Goal: Task Accomplishment & Management: Use online tool/utility

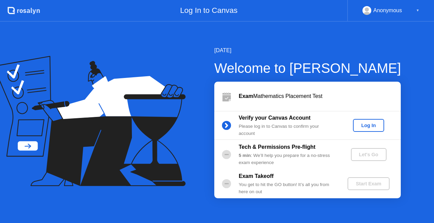
click at [358, 125] on div "Log In" at bounding box center [367, 125] width 25 height 5
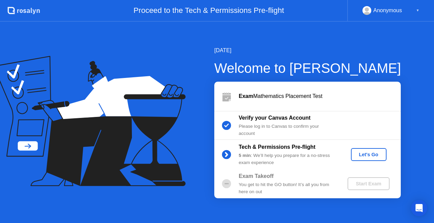
click at [365, 149] on button "Let's Go" at bounding box center [369, 154] width 36 height 13
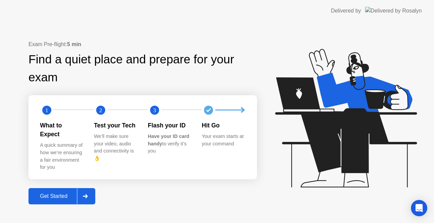
click at [62, 193] on div "Get Started" at bounding box center [53, 196] width 46 height 6
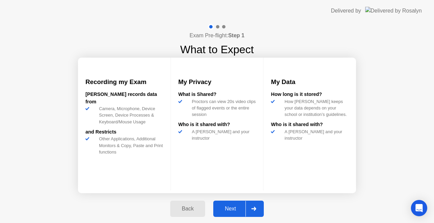
click at [231, 209] on div "Next" at bounding box center [230, 209] width 30 height 6
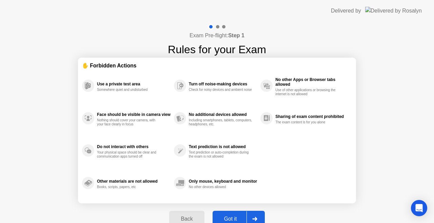
click at [229, 216] on div "Got it" at bounding box center [230, 219] width 32 height 6
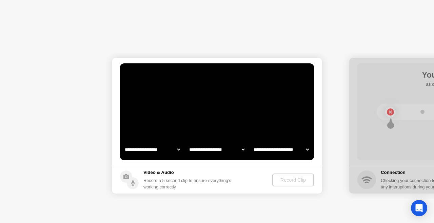
select select "**********"
select select "*******"
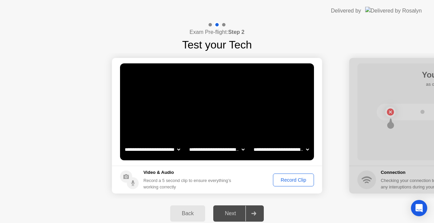
click at [287, 179] on div "Record Clip" at bounding box center [293, 179] width 36 height 5
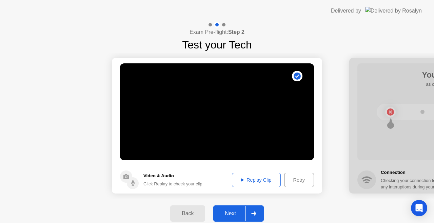
click at [235, 211] on div "Next" at bounding box center [230, 213] width 30 height 6
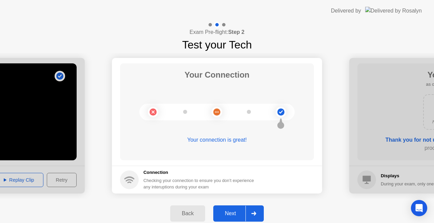
click at [235, 211] on div "Next" at bounding box center [230, 213] width 30 height 6
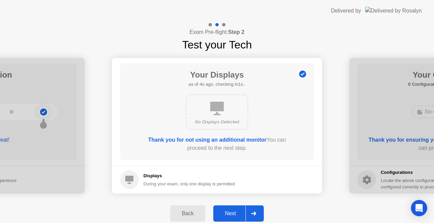
click at [235, 211] on div "Next" at bounding box center [230, 213] width 30 height 6
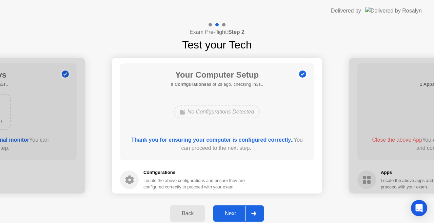
click at [235, 211] on div "Next" at bounding box center [230, 213] width 30 height 6
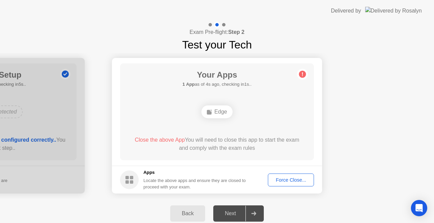
click at [222, 114] on div "Edge" at bounding box center [216, 111] width 31 height 13
click at [288, 178] on div "Force Close..." at bounding box center [290, 179] width 41 height 5
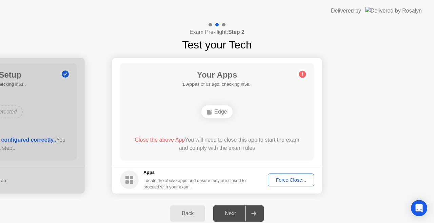
click at [290, 180] on div "Force Close..." at bounding box center [290, 179] width 41 height 5
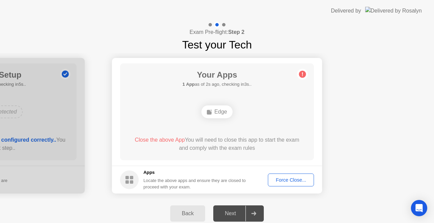
click at [224, 109] on div "Edge" at bounding box center [216, 111] width 31 height 13
click at [280, 181] on div "Force Close..." at bounding box center [290, 179] width 41 height 5
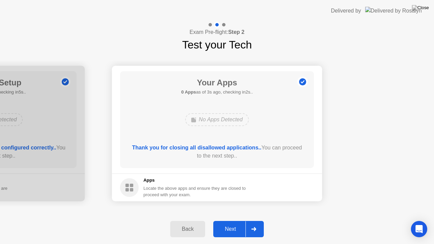
click at [232, 223] on div "Next" at bounding box center [230, 229] width 30 height 6
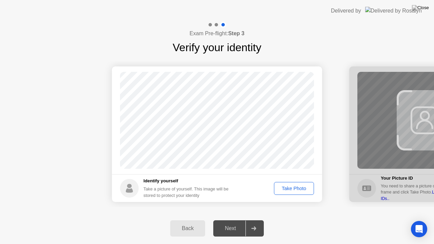
click at [306, 188] on div "Take Photo" at bounding box center [293, 188] width 35 height 5
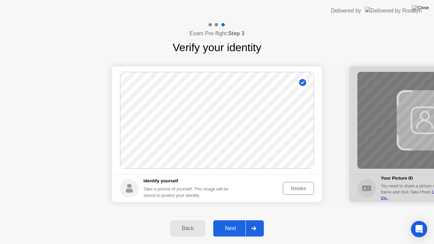
click at [234, 223] on div "Next" at bounding box center [230, 228] width 30 height 6
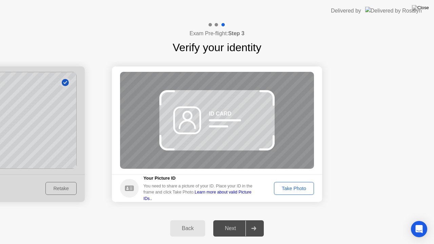
click at [248, 196] on link "Learn more about valid Picture IDs.." at bounding box center [197, 195] width 108 height 11
click at [296, 184] on button "Take Photo" at bounding box center [294, 188] width 40 height 13
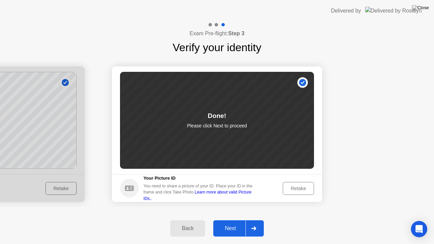
click at [232, 223] on div "Next" at bounding box center [230, 228] width 30 height 6
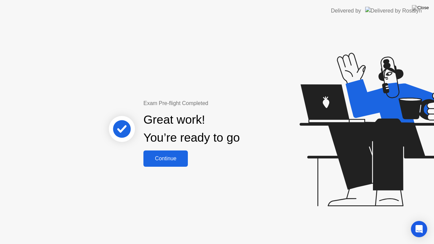
click at [166, 159] on div "Continue" at bounding box center [165, 159] width 40 height 6
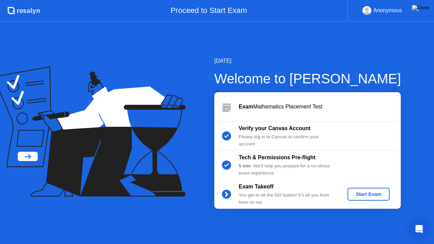
click at [353, 194] on div "Start Exam" at bounding box center [368, 193] width 36 height 5
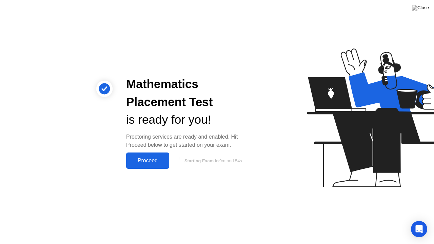
click at [165, 163] on div "Proceed" at bounding box center [147, 161] width 39 height 6
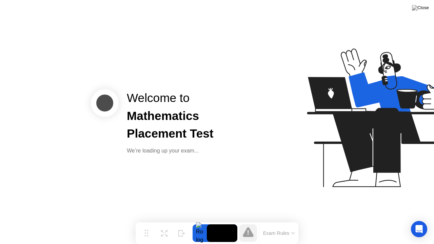
click at [216, 181] on div "Welcome to Mathematics Placement Test We’re loading up your exam..." at bounding box center [217, 122] width 434 height 244
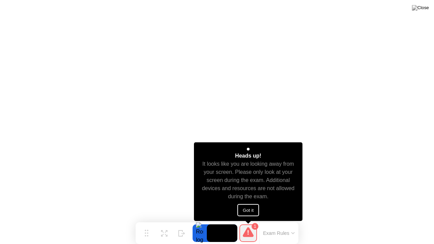
click at [253, 211] on button "Got it" at bounding box center [248, 210] width 22 height 12
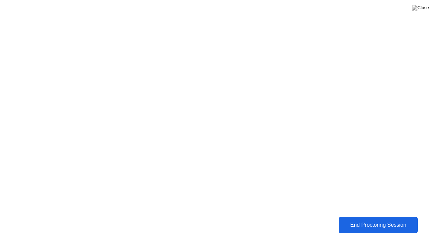
click at [364, 223] on button "End Proctoring Session" at bounding box center [378, 225] width 79 height 16
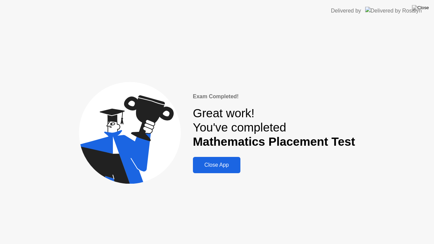
click at [217, 167] on div "Close App" at bounding box center [216, 165] width 43 height 6
